Goal: Task Accomplishment & Management: Complete application form

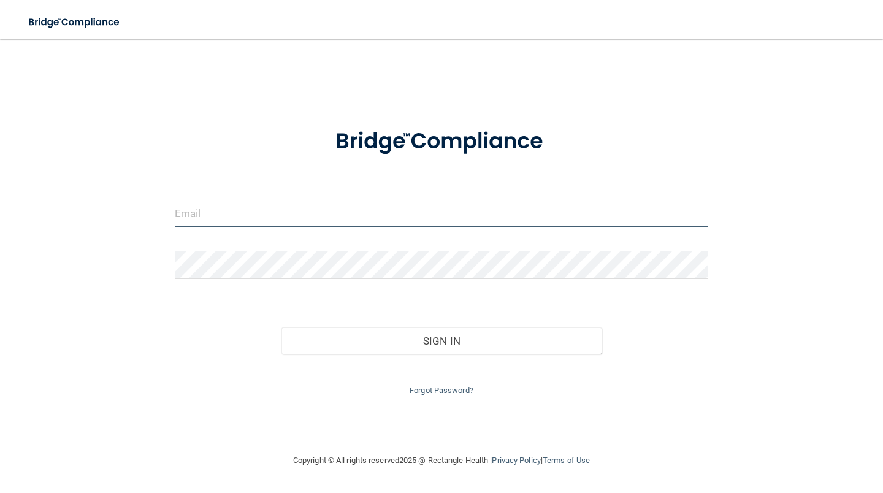
type input "[EMAIL_ADDRESS][DOMAIN_NAME]"
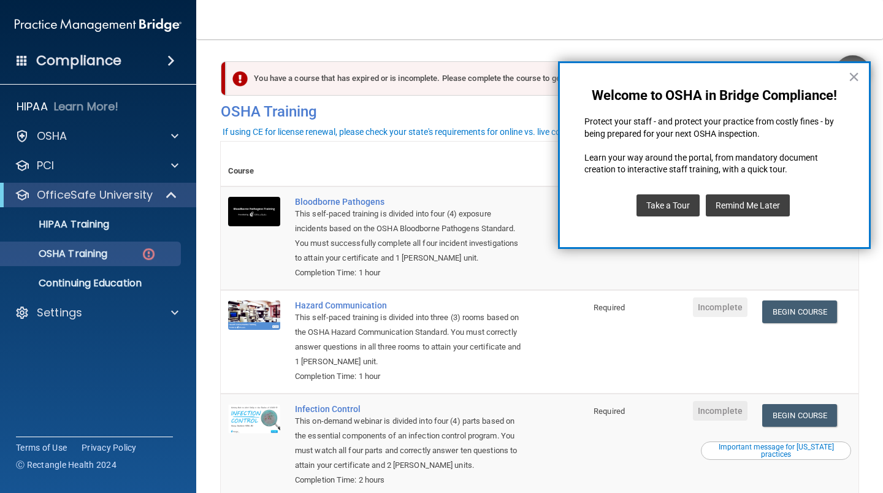
click at [854, 76] on button "×" at bounding box center [854, 77] width 12 height 20
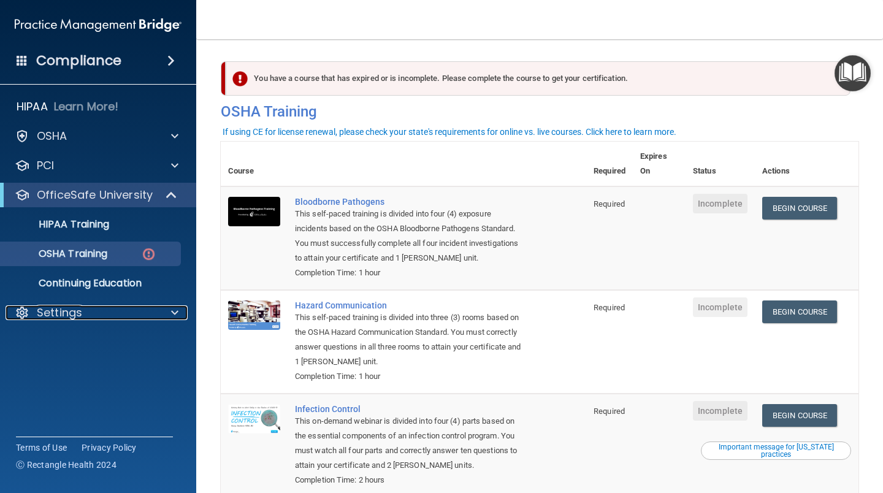
click at [61, 314] on p "Settings" at bounding box center [59, 312] width 45 height 15
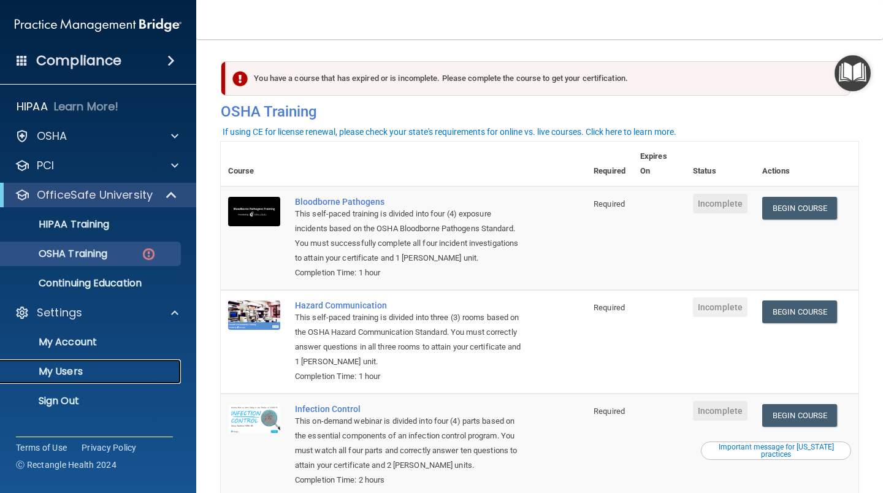
click at [68, 367] on p "My Users" at bounding box center [91, 371] width 167 height 12
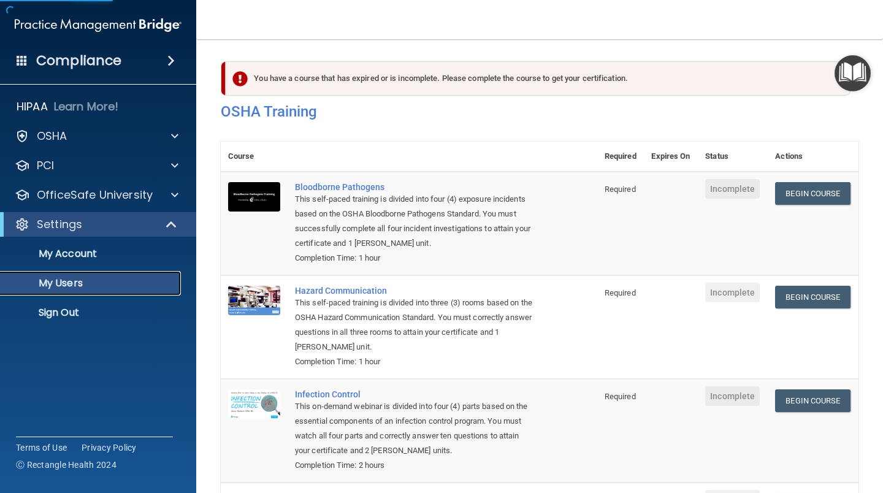
select select "20"
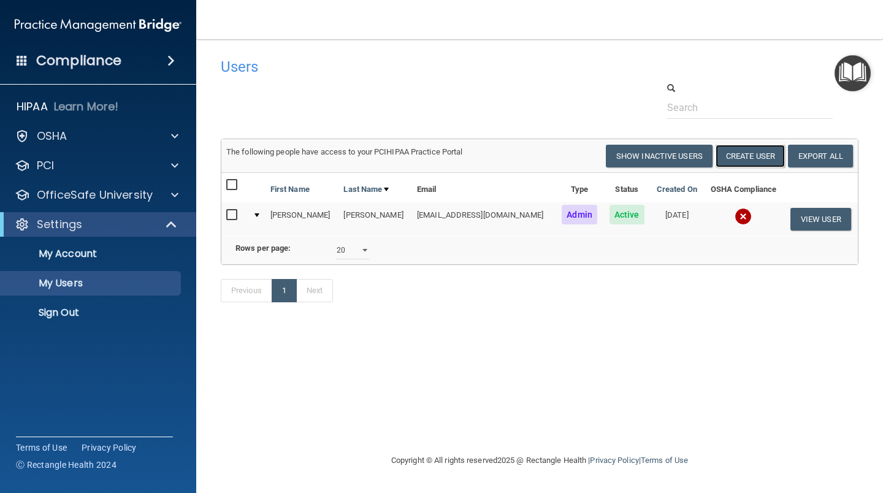
click at [764, 157] on button "Create User" at bounding box center [749, 156] width 69 height 23
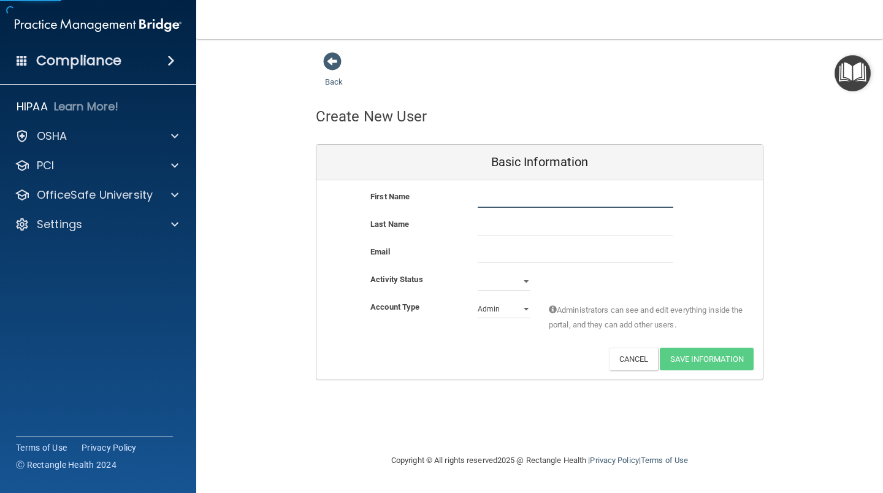
click at [592, 201] on input "text" at bounding box center [575, 198] width 196 height 18
type input "Kaylee"
type input "[PERSON_NAME]"
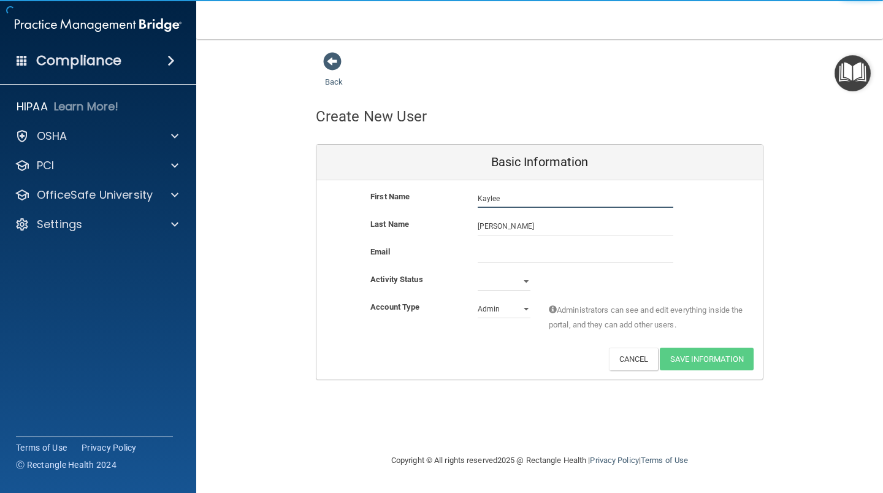
drag, startPoint x: 509, startPoint y: 200, endPoint x: 379, endPoint y: 189, distance: 130.4
click at [390, 199] on div "First Name [PERSON_NAME]" at bounding box center [539, 198] width 446 height 18
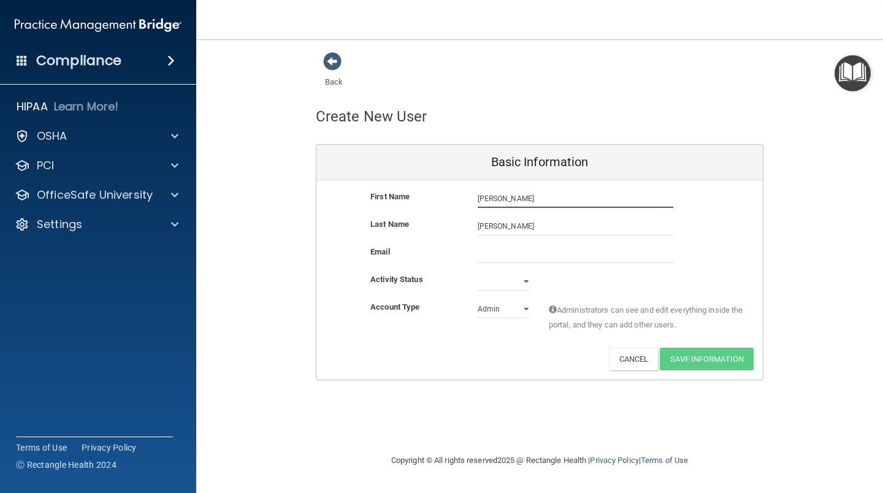
type input "[PERSON_NAME]"
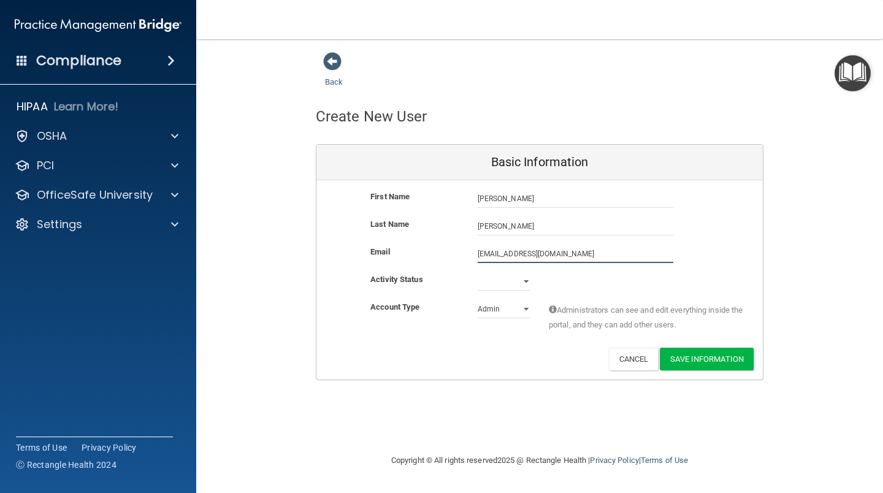
type input "[EMAIL_ADDRESS][DOMAIN_NAME]"
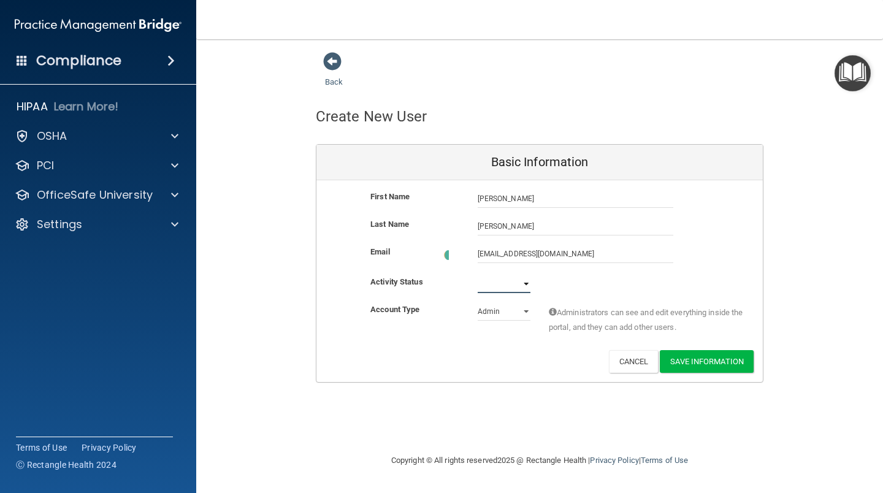
click at [524, 279] on select "Active Inactive" at bounding box center [503, 284] width 53 height 18
select select "active"
click at [477, 272] on select "Active Inactive" at bounding box center [503, 281] width 53 height 18
click at [528, 307] on select "Admin Member" at bounding box center [503, 309] width 53 height 18
select select "practice_member"
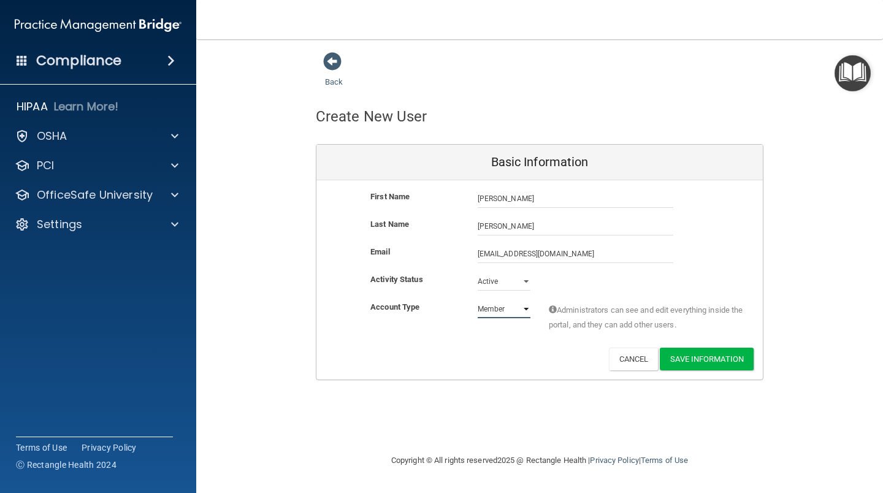
click at [477, 300] on select "Admin Member" at bounding box center [503, 309] width 53 height 18
click at [717, 360] on button "Save Information" at bounding box center [707, 359] width 94 height 23
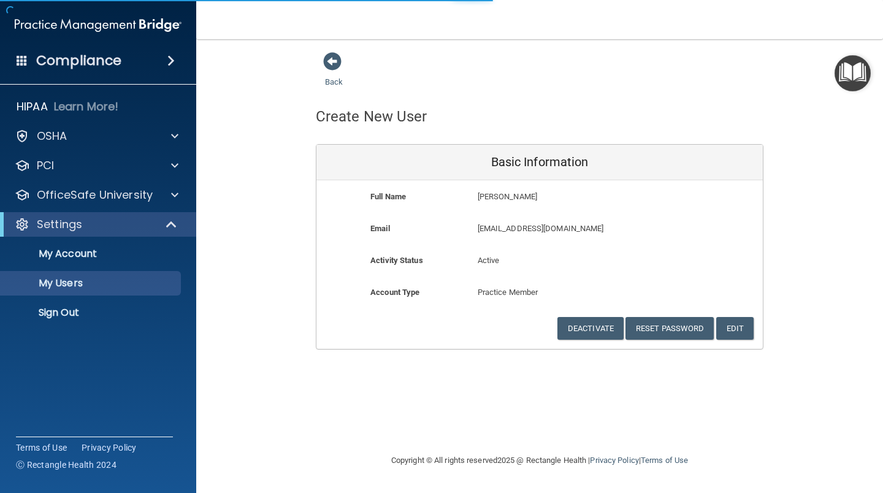
select select "20"
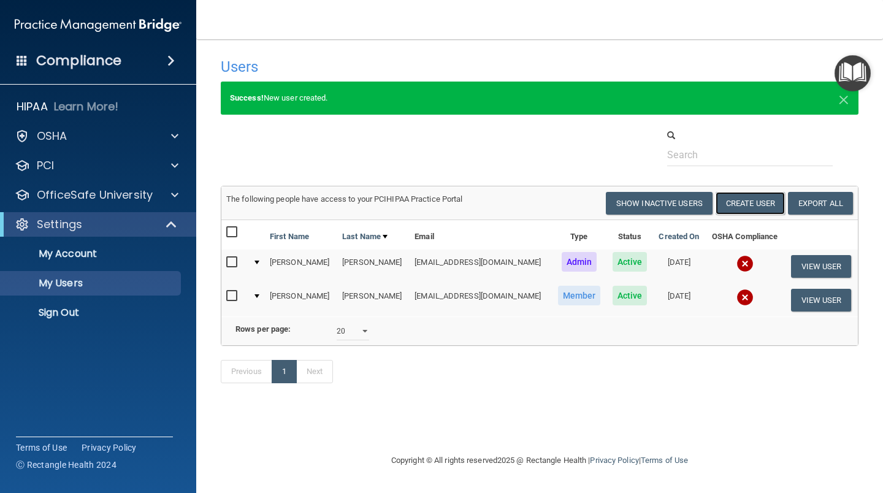
click at [770, 206] on button "Create User" at bounding box center [749, 203] width 69 height 23
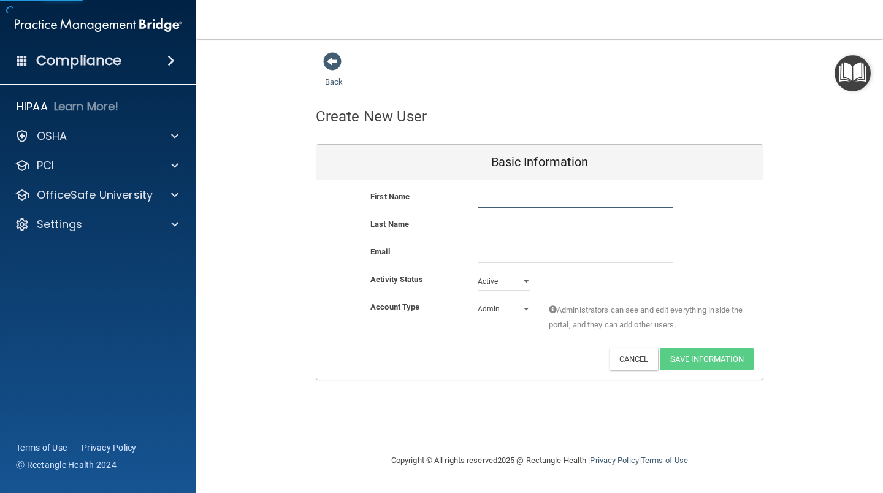
click at [541, 197] on input "text" at bounding box center [575, 198] width 196 height 18
type input "Hayley"
type input "[PERSON_NAME]"
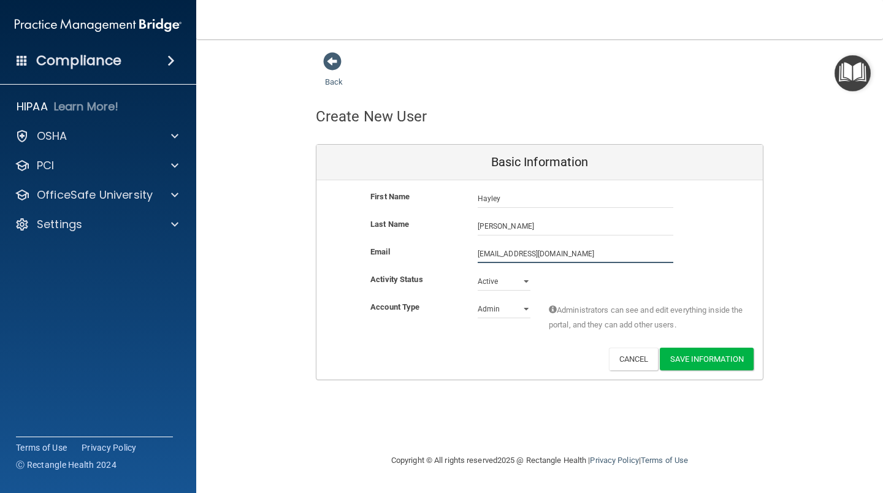
type input "[EMAIL_ADDRESS][DOMAIN_NAME]"
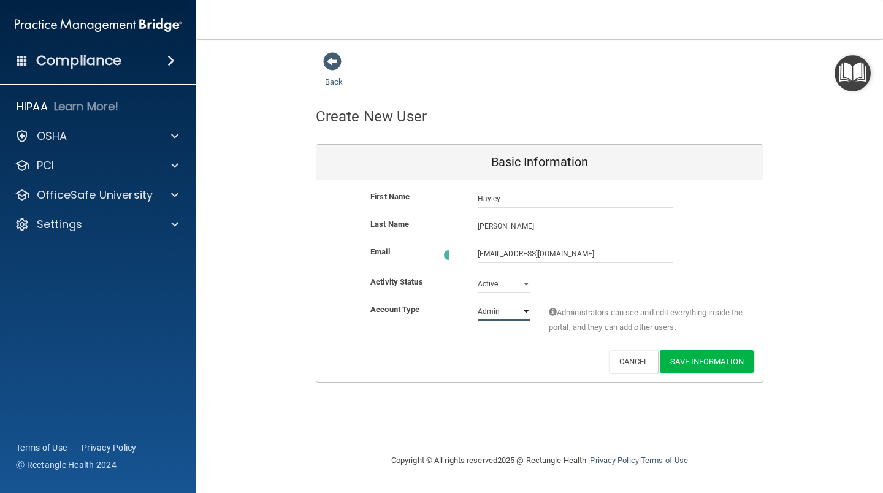
click at [525, 310] on select "Admin Member" at bounding box center [503, 311] width 53 height 18
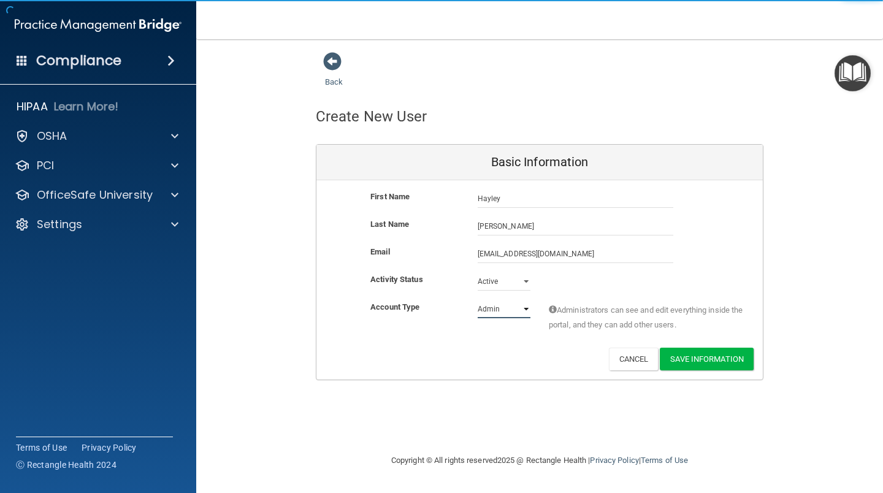
select select "practice_member"
click at [477, 300] on select "Admin Member" at bounding box center [503, 309] width 53 height 18
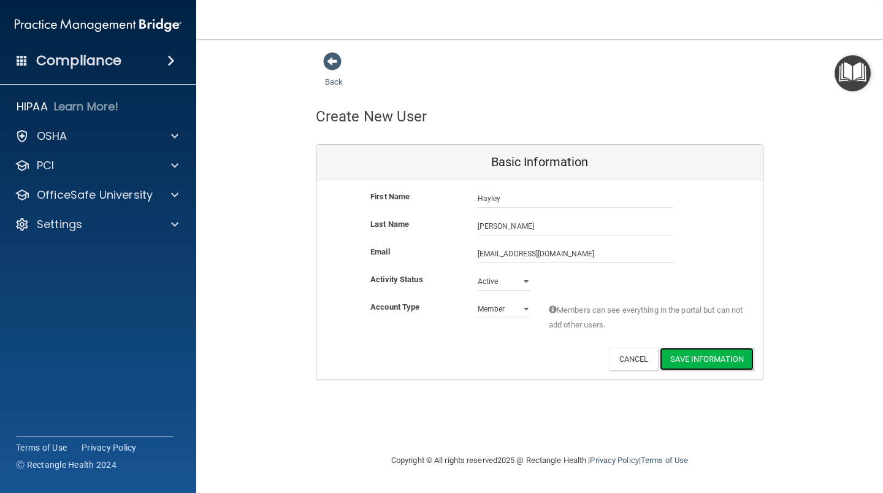
click at [696, 350] on button "Save Information" at bounding box center [707, 359] width 94 height 23
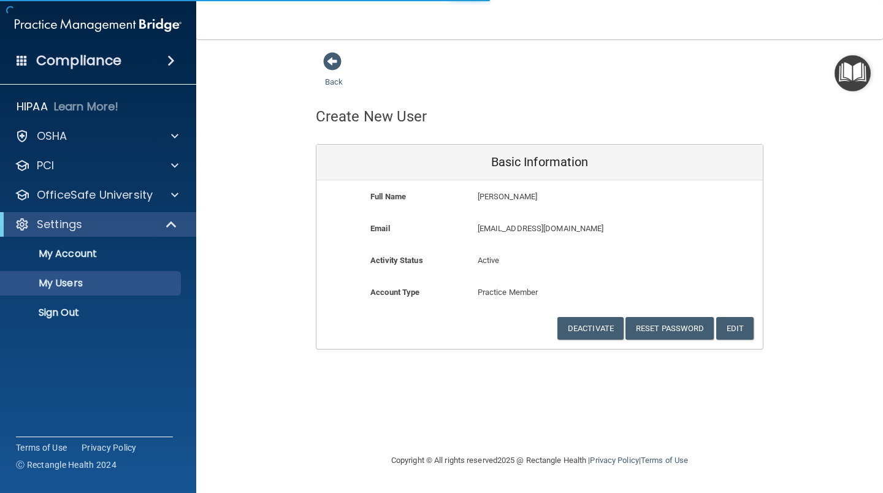
select select "20"
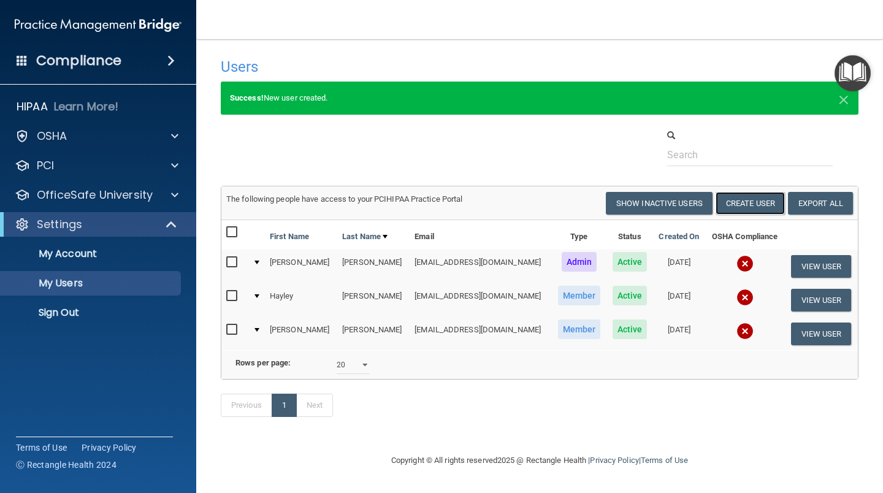
click at [739, 206] on button "Create User" at bounding box center [749, 203] width 69 height 23
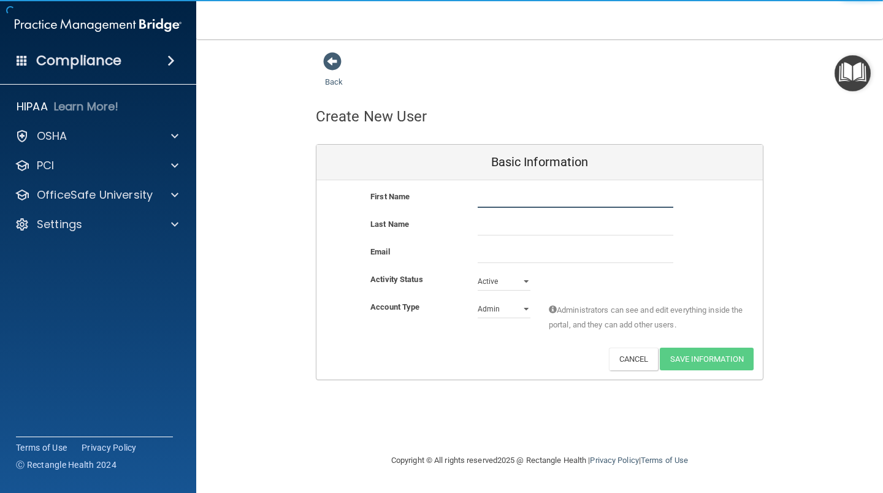
click at [503, 198] on input "text" at bounding box center [575, 198] width 196 height 18
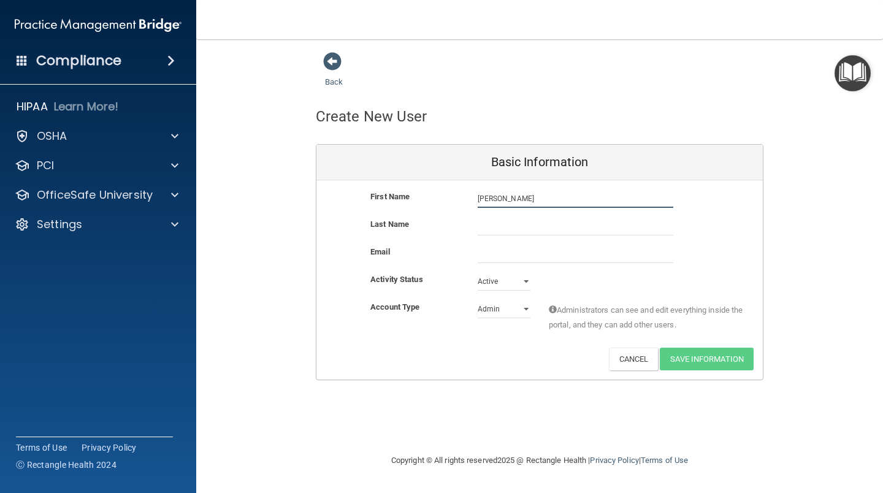
type input "[PERSON_NAME]"
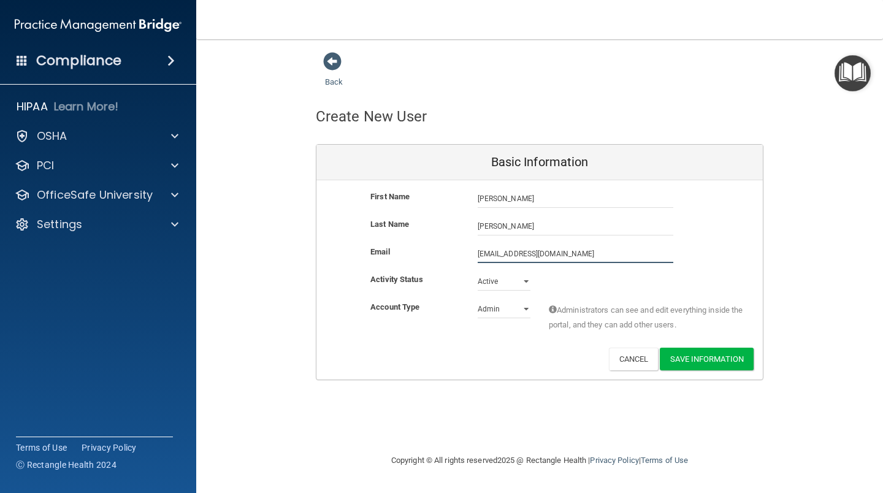
type input "[EMAIL_ADDRESS][DOMAIN_NAME]"
click at [521, 309] on select "Admin Member" at bounding box center [503, 309] width 53 height 18
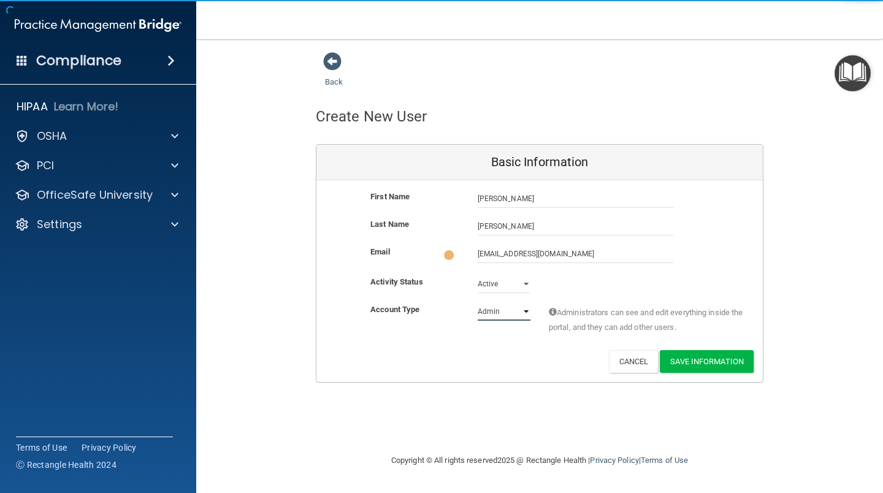
select select "practice_member"
click at [477, 302] on select "Admin Member" at bounding box center [503, 311] width 53 height 18
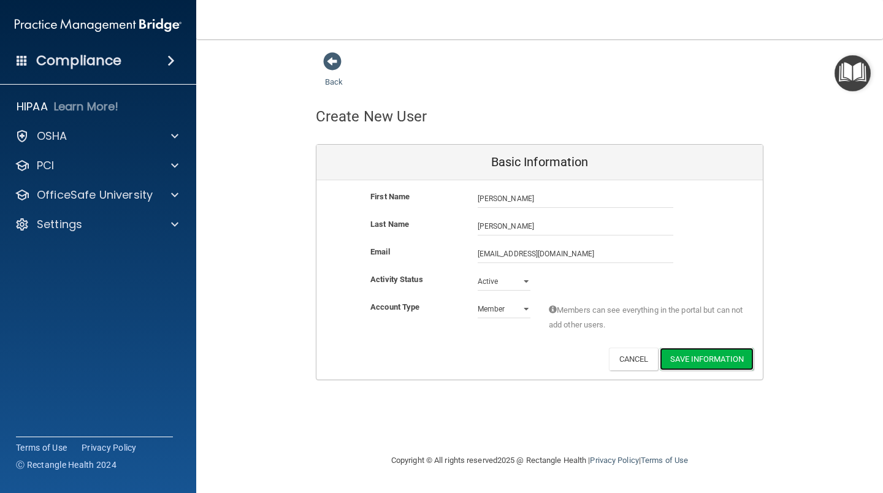
click at [719, 351] on button "Save Information" at bounding box center [707, 359] width 94 height 23
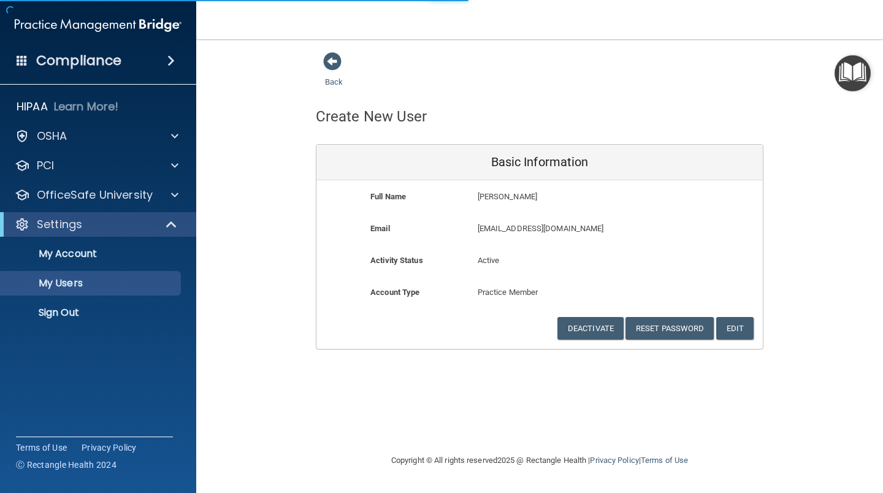
select select "20"
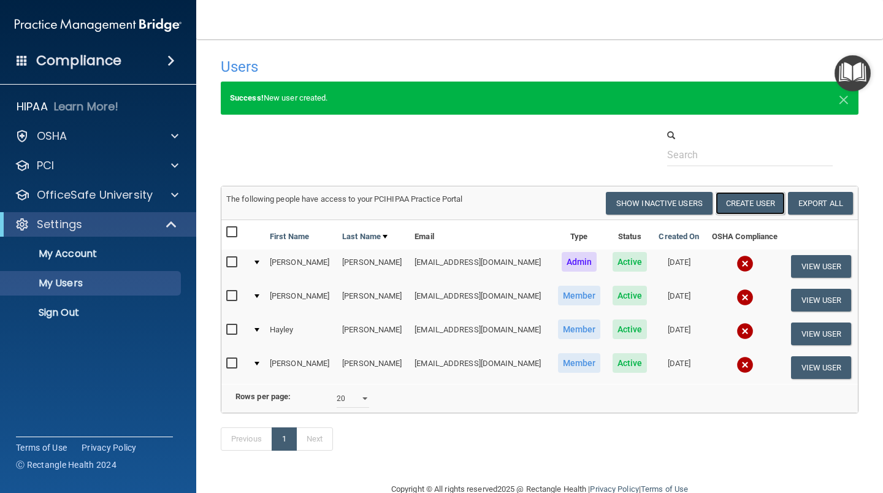
click at [734, 205] on button "Create User" at bounding box center [749, 203] width 69 height 23
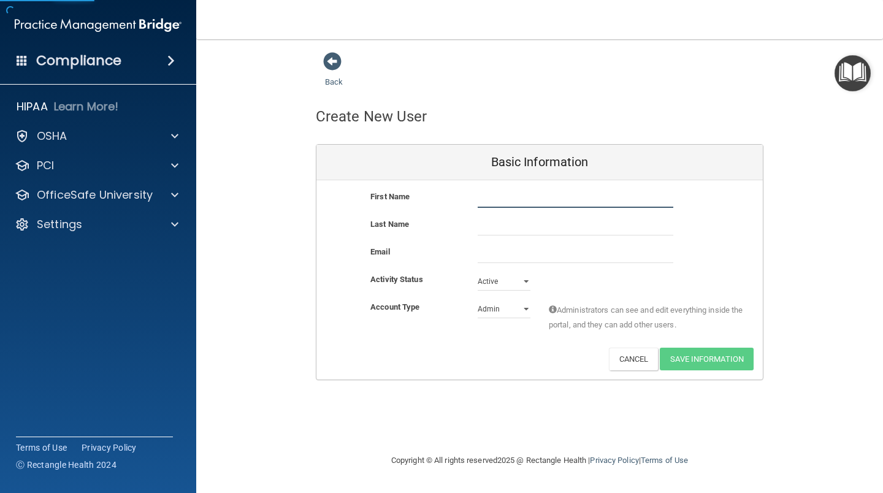
click at [606, 195] on input "text" at bounding box center [575, 198] width 196 height 18
type input "[GEOGRAPHIC_DATA]"
type input "[PERSON_NAME]"
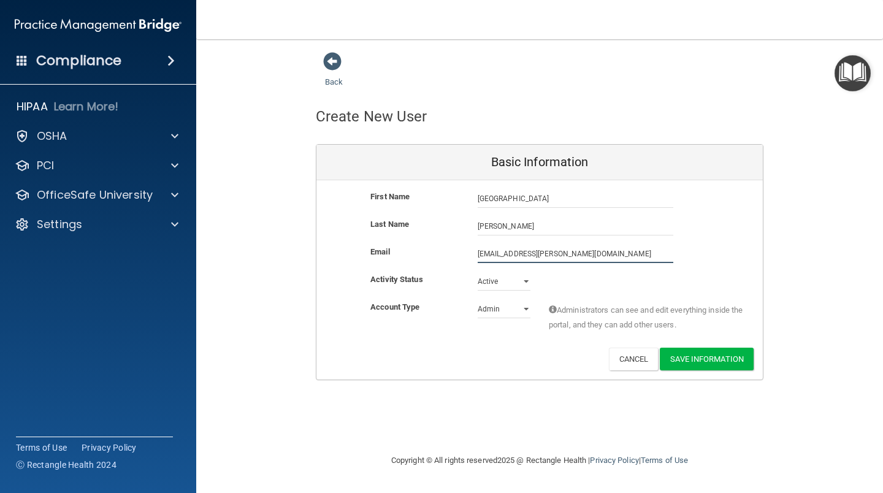
type input "[EMAIL_ADDRESS][PERSON_NAME][DOMAIN_NAME]"
click at [520, 309] on select "Admin Member" at bounding box center [503, 309] width 53 height 18
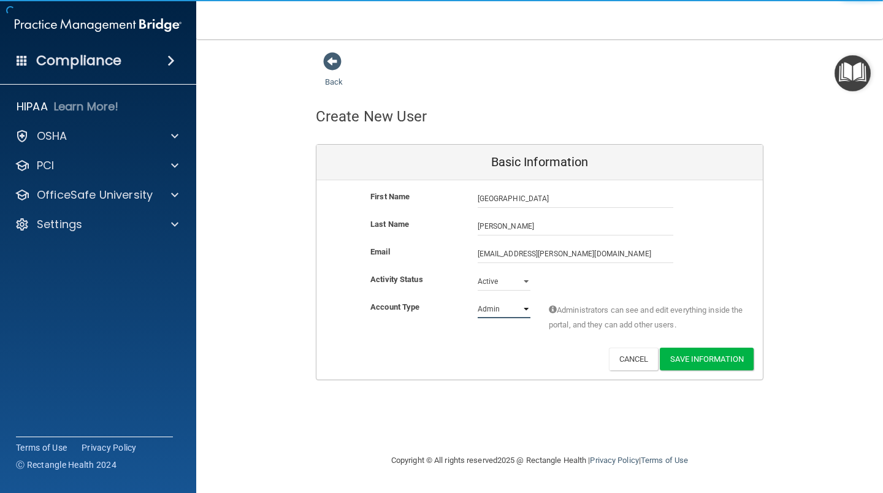
select select "practice_member"
click at [477, 300] on select "Admin Member" at bounding box center [503, 309] width 53 height 18
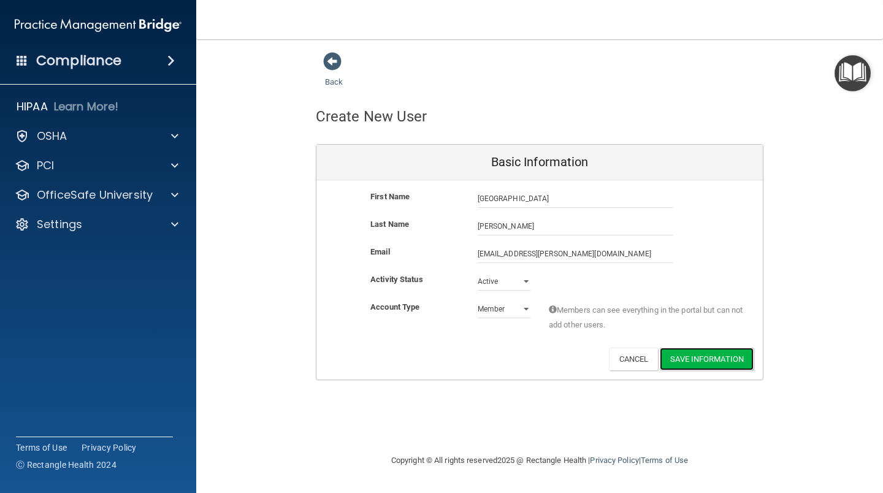
click at [721, 361] on button "Save Information" at bounding box center [707, 359] width 94 height 23
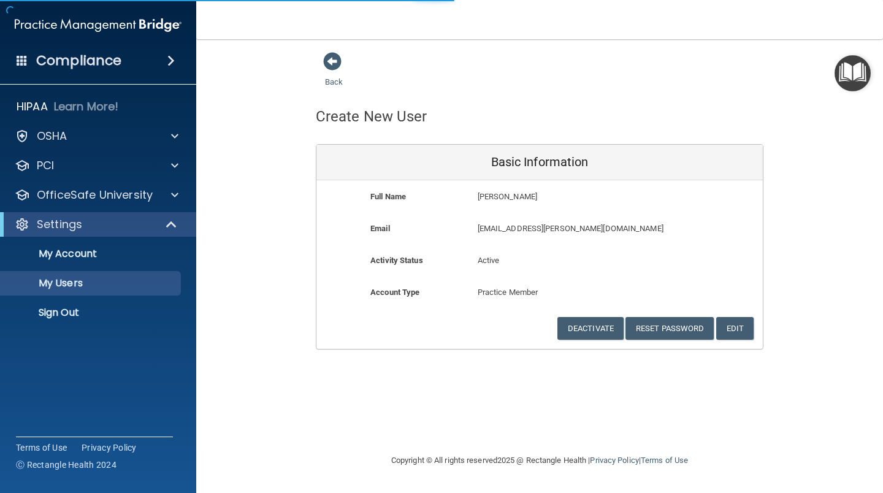
select select "20"
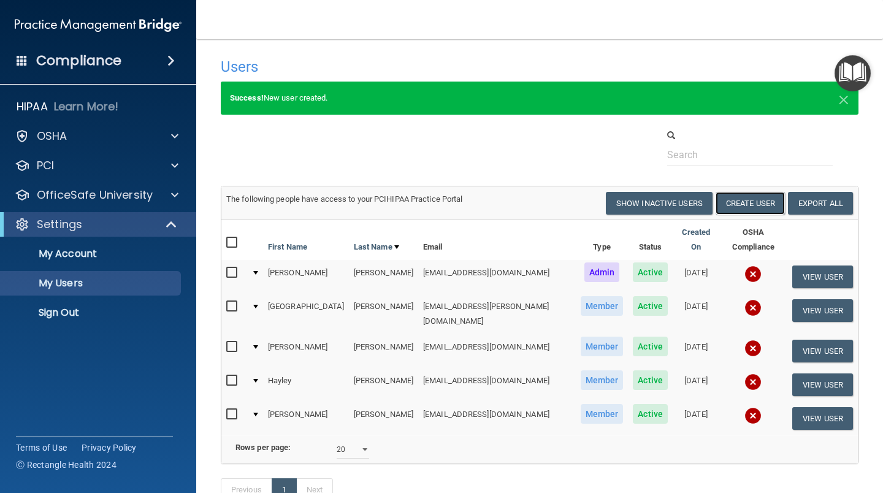
click at [745, 196] on button "Create User" at bounding box center [749, 203] width 69 height 23
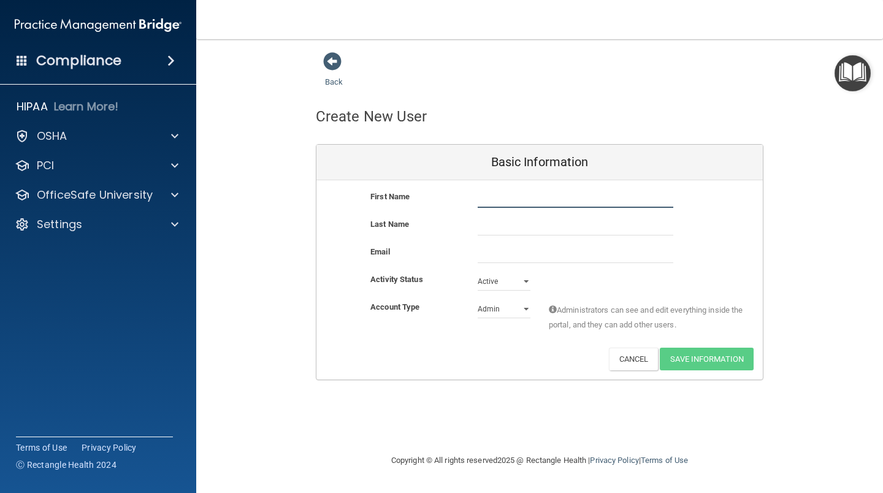
click at [571, 196] on input "text" at bounding box center [575, 198] width 196 height 18
type input "Kaylee"
type input "[PERSON_NAME]"
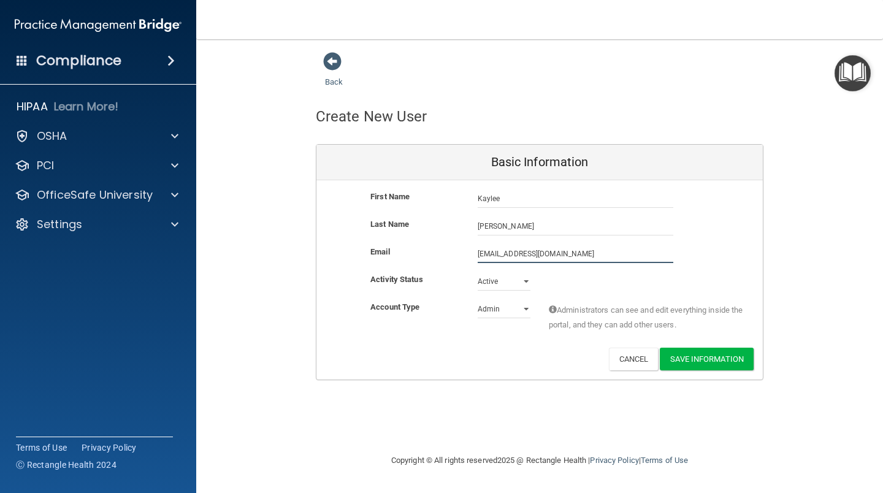
type input "[EMAIL_ADDRESS][DOMAIN_NAME]"
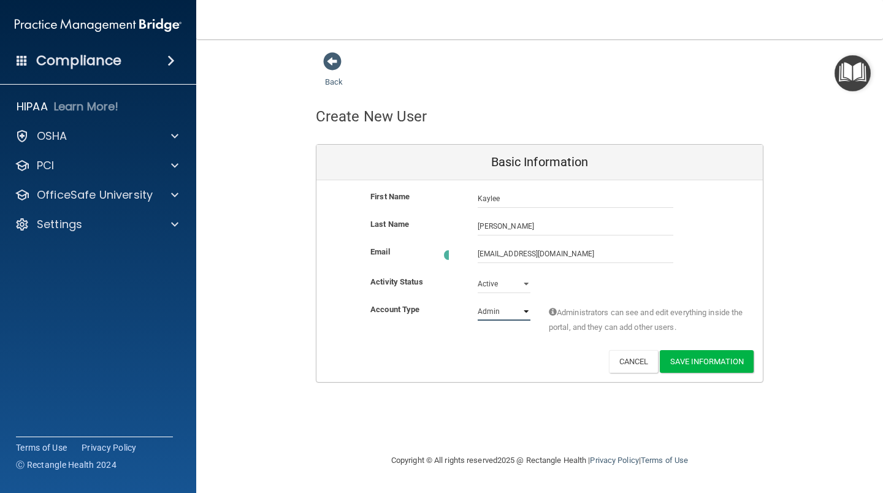
click at [526, 311] on select "Admin Member" at bounding box center [503, 311] width 53 height 18
select select "practice_member"
click at [477, 300] on select "Admin Member" at bounding box center [503, 309] width 53 height 18
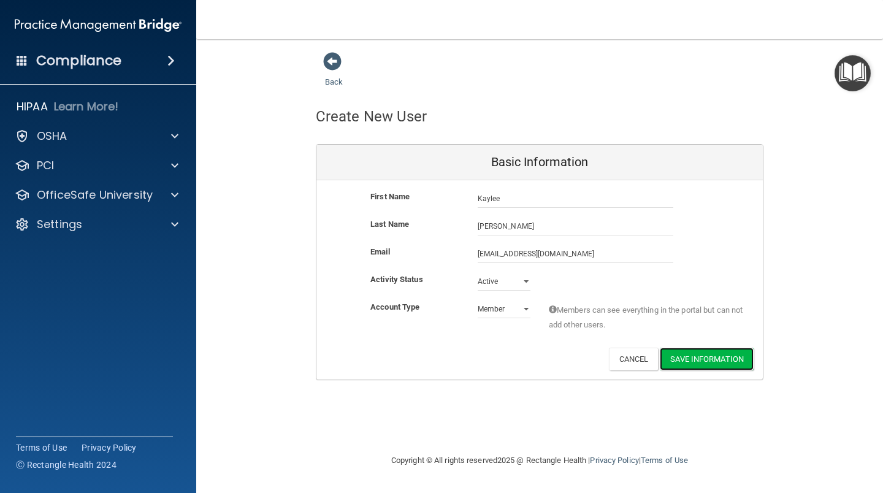
click at [731, 362] on button "Save Information" at bounding box center [707, 359] width 94 height 23
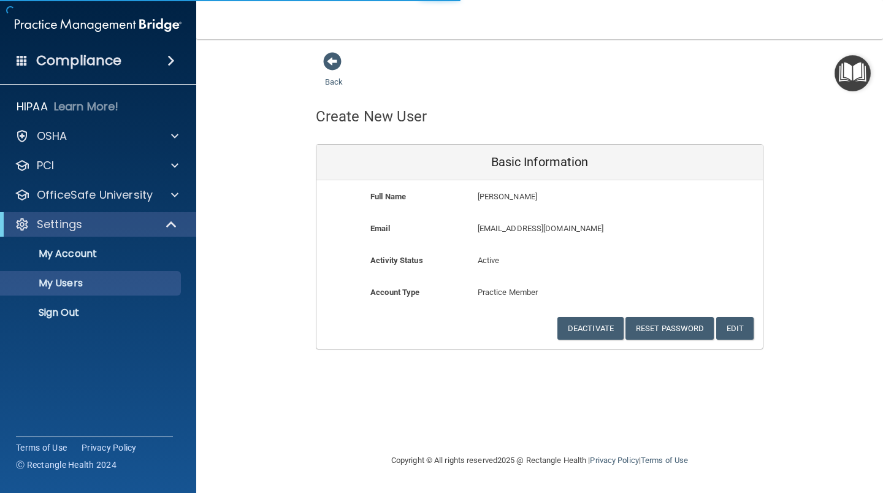
select select "20"
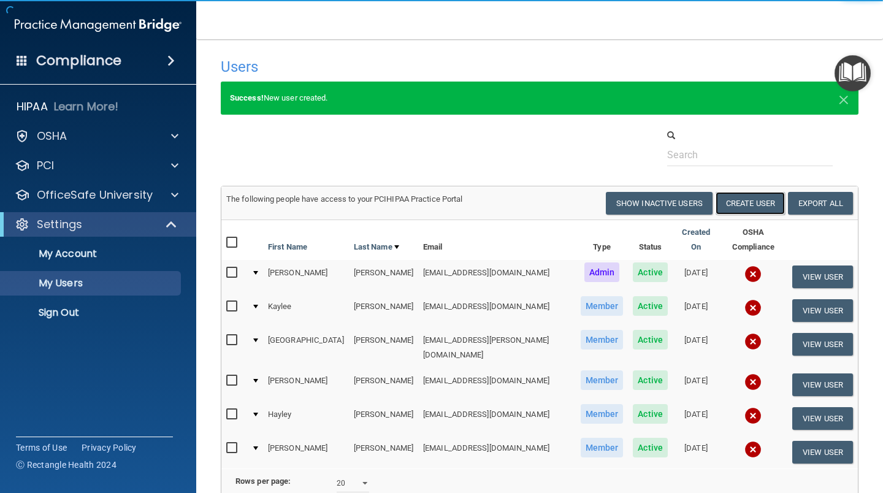
click at [726, 196] on button "Create User" at bounding box center [749, 203] width 69 height 23
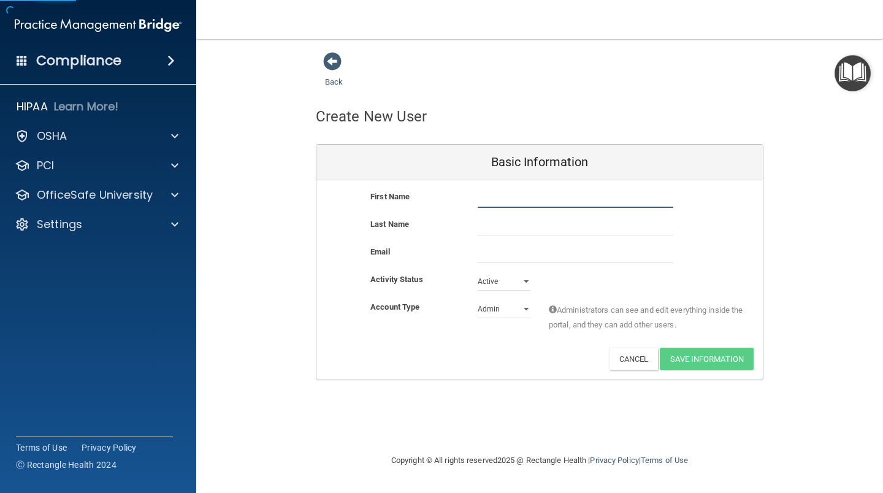
click at [548, 200] on input "text" at bounding box center [575, 198] width 196 height 18
type input "[PERSON_NAME]"
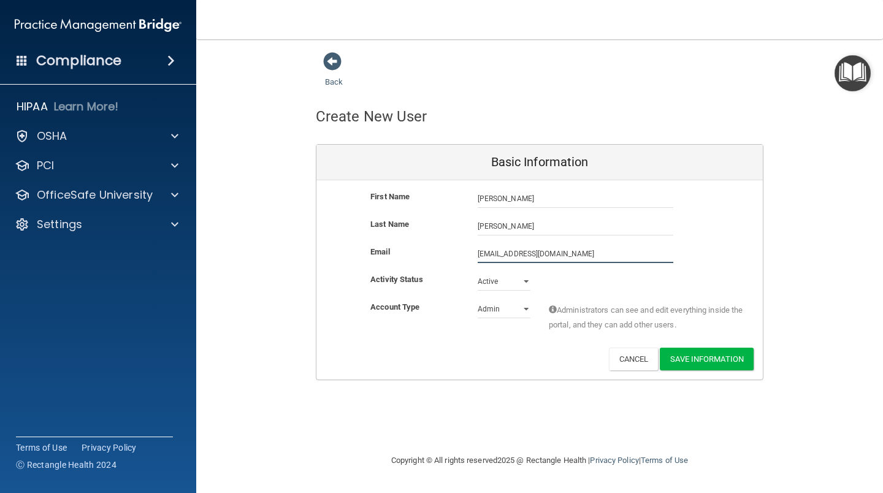
type input "[EMAIL_ADDRESS][DOMAIN_NAME]"
click at [728, 358] on button "Save Information" at bounding box center [707, 359] width 94 height 23
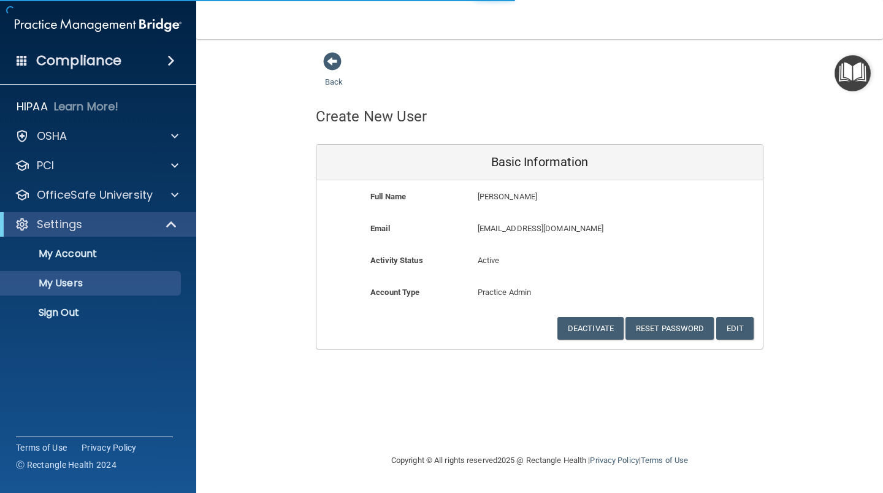
select select "20"
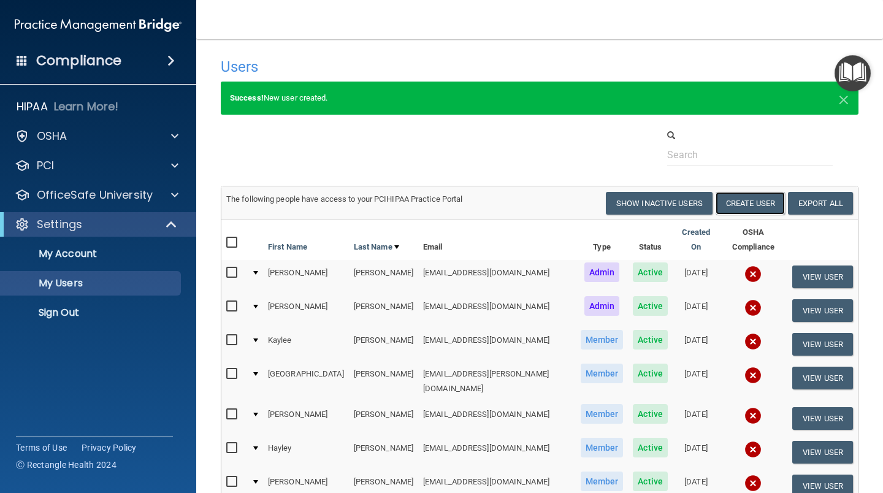
click at [718, 202] on button "Create User" at bounding box center [749, 203] width 69 height 23
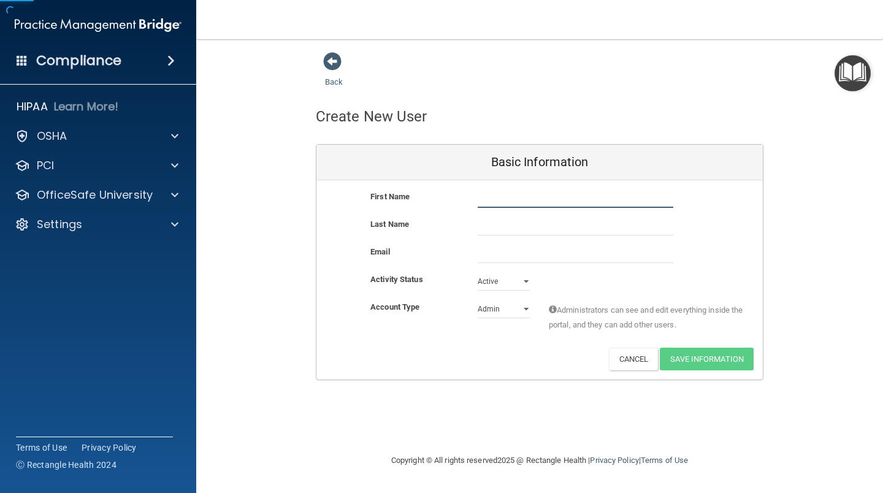
click at [533, 203] on input "text" at bounding box center [575, 198] width 196 height 18
type input "Sydnee"
type input "[PERSON_NAME]"
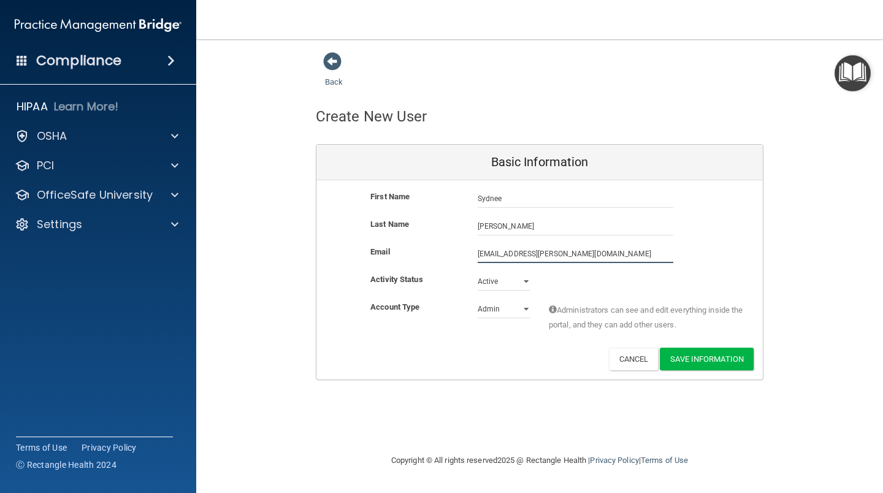
type input "[EMAIL_ADDRESS][PERSON_NAME][DOMAIN_NAME]"
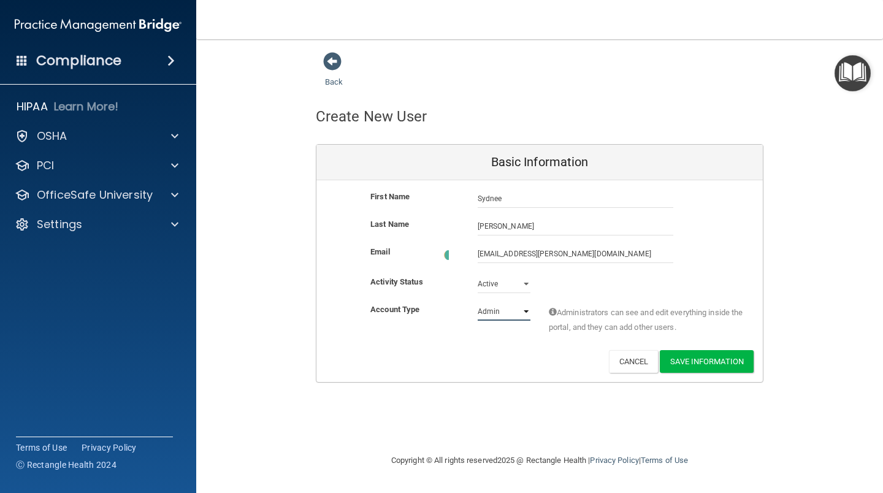
click at [530, 309] on select "Admin Member" at bounding box center [503, 311] width 53 height 18
select select "practice_member"
click at [477, 300] on select "Admin Member" at bounding box center [503, 309] width 53 height 18
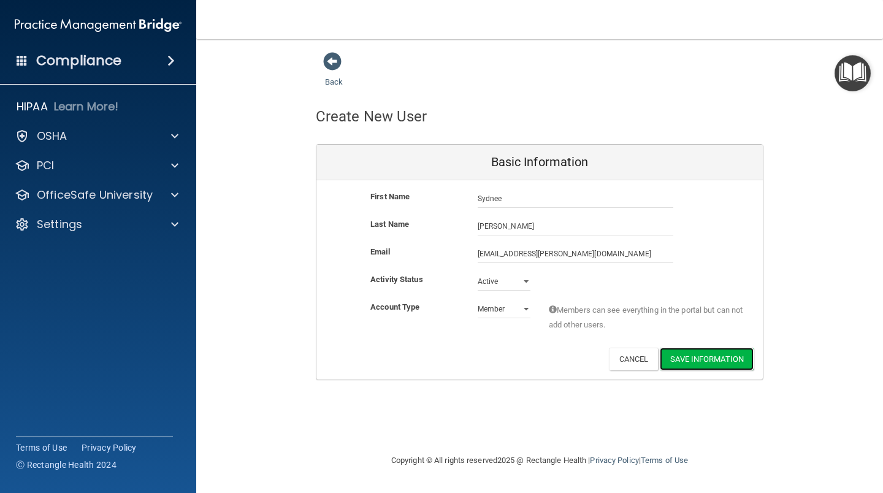
click at [697, 351] on button "Save Information" at bounding box center [707, 359] width 94 height 23
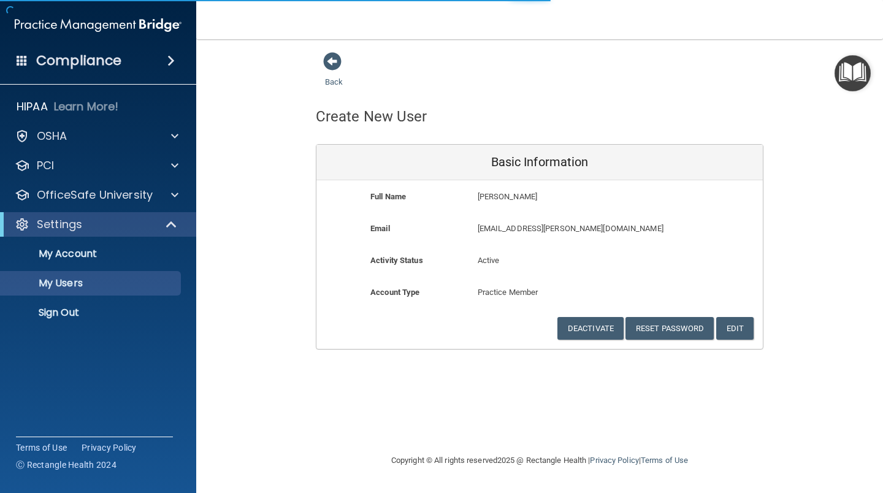
select select "20"
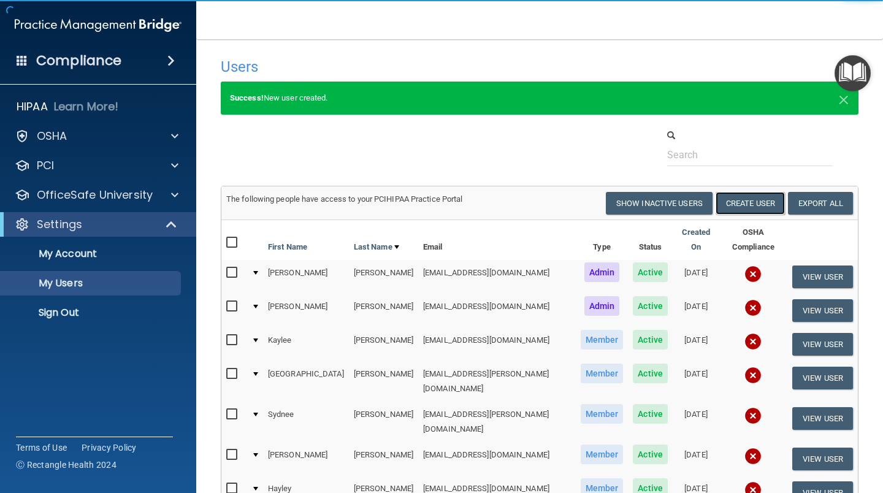
click at [752, 203] on button "Create User" at bounding box center [749, 203] width 69 height 23
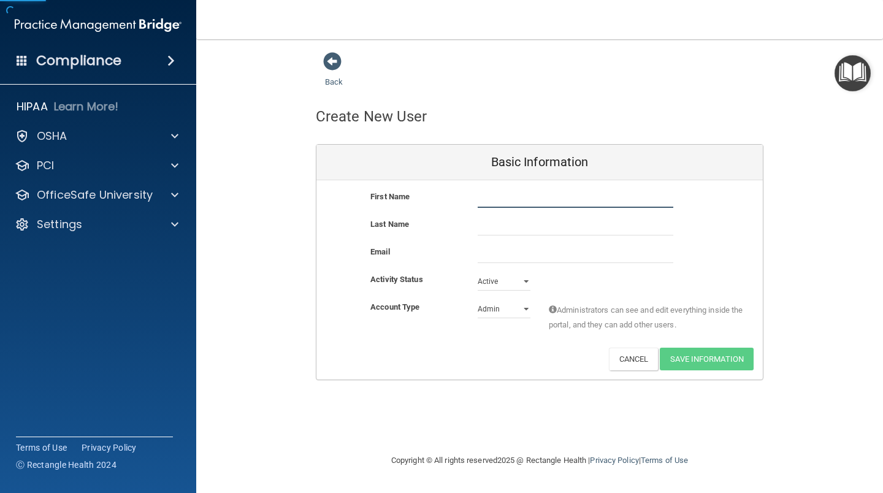
click at [564, 199] on input "text" at bounding box center [575, 198] width 196 height 18
type input "[PERSON_NAME]"
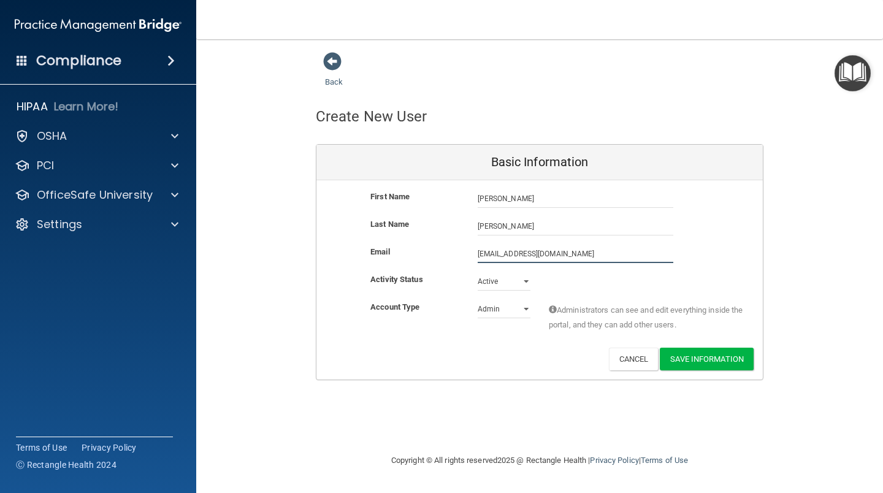
type input "[EMAIL_ADDRESS][DOMAIN_NAME]"
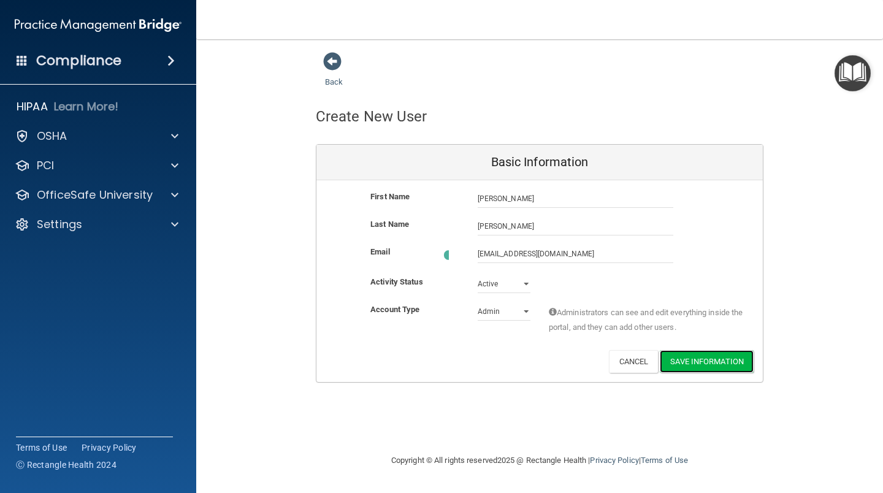
click at [698, 359] on button "Save Information" at bounding box center [707, 361] width 94 height 23
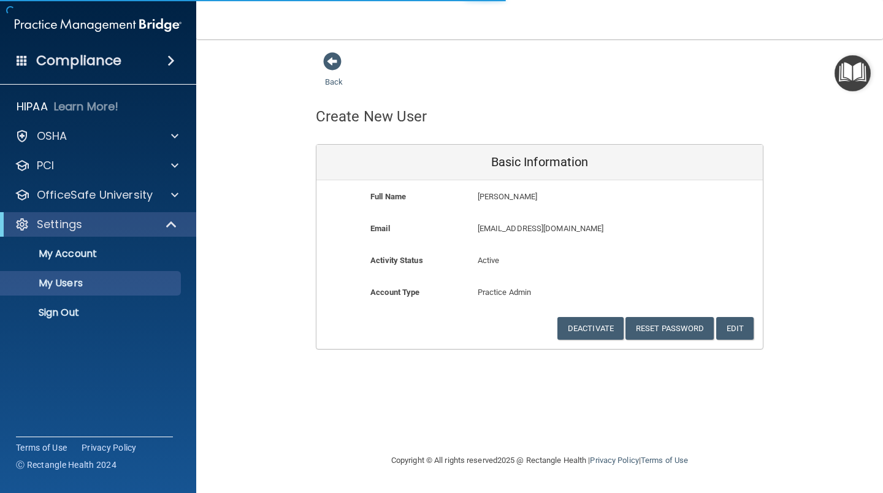
select select "20"
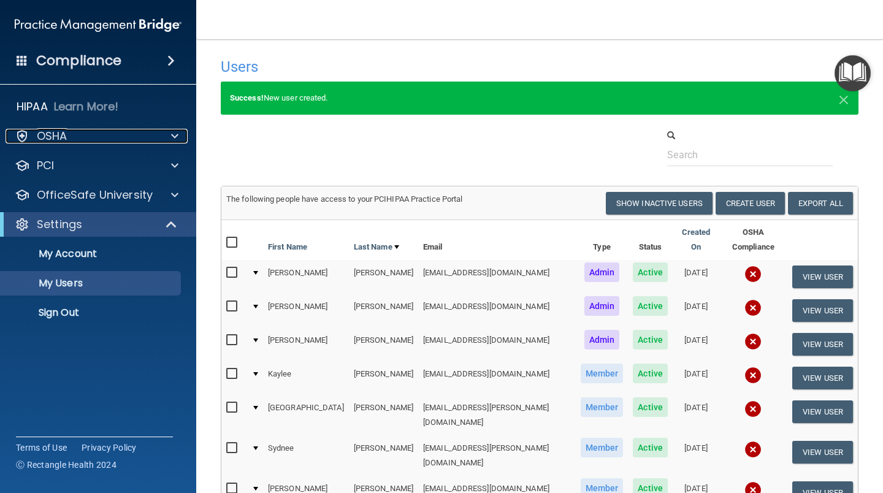
click at [56, 136] on p "OSHA" at bounding box center [52, 136] width 31 height 15
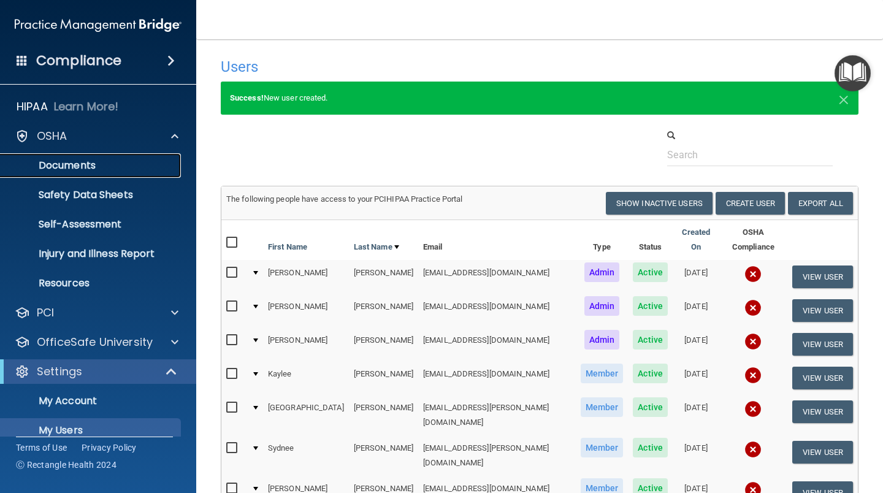
click at [61, 166] on p "Documents" at bounding box center [91, 165] width 167 height 12
